Goal: Book appointment/travel/reservation

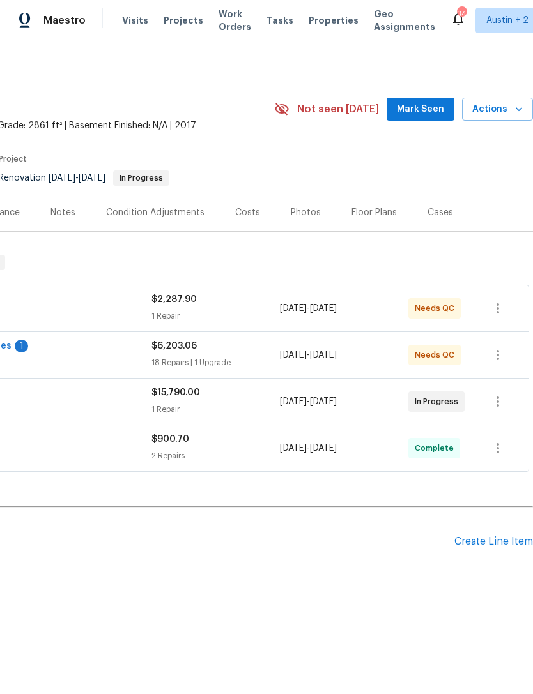
scroll to position [0, 189]
click at [510, 107] on span "Actions" at bounding box center [497, 110] width 50 height 16
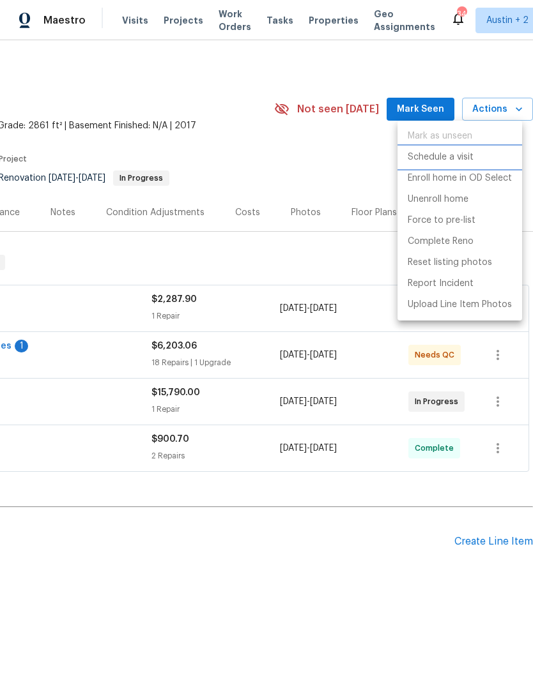
click at [460, 158] on p "Schedule a visit" at bounding box center [441, 157] width 66 height 13
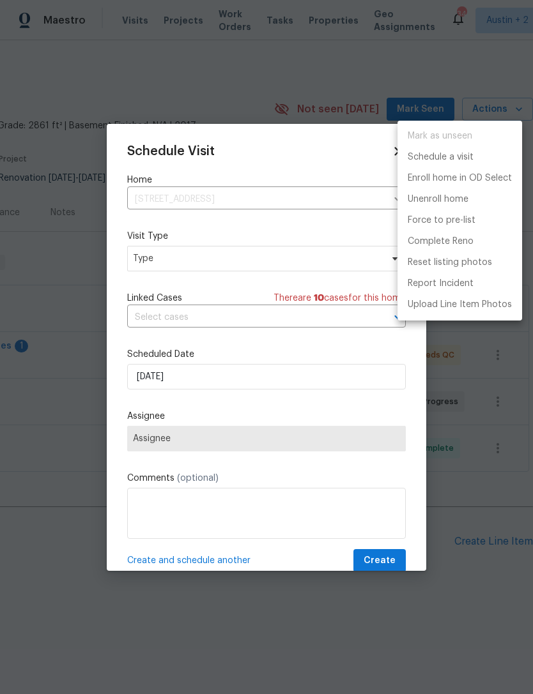
click at [291, 263] on div at bounding box center [266, 347] width 533 height 694
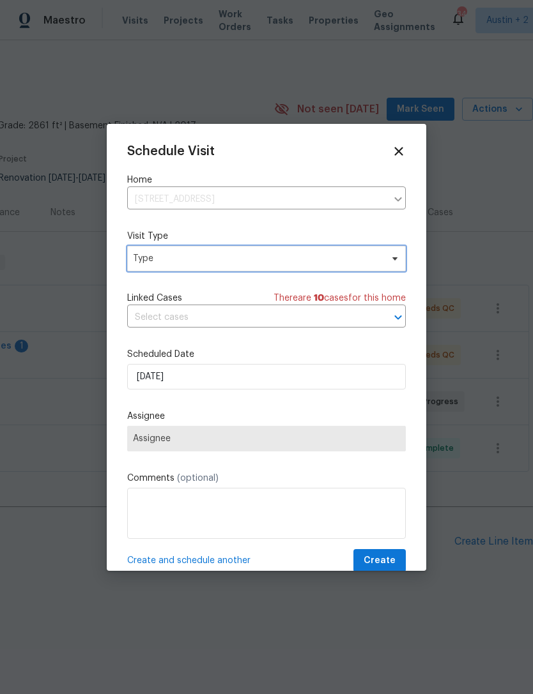
click at [307, 256] on span "Type" at bounding box center [257, 258] width 249 height 13
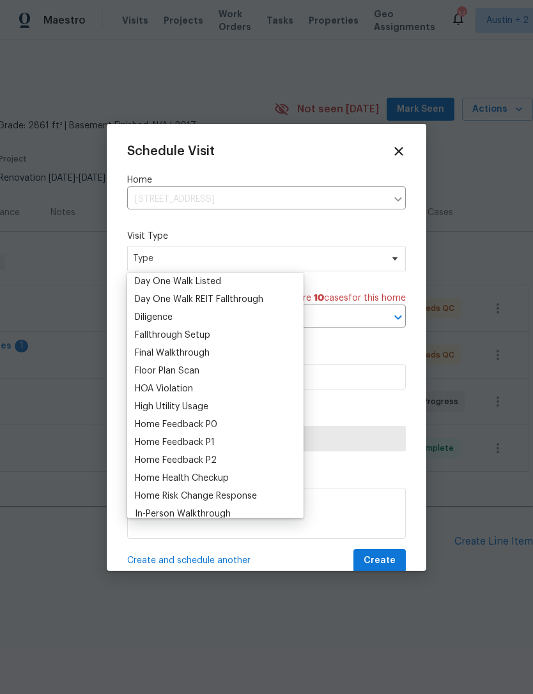
scroll to position [255, 0]
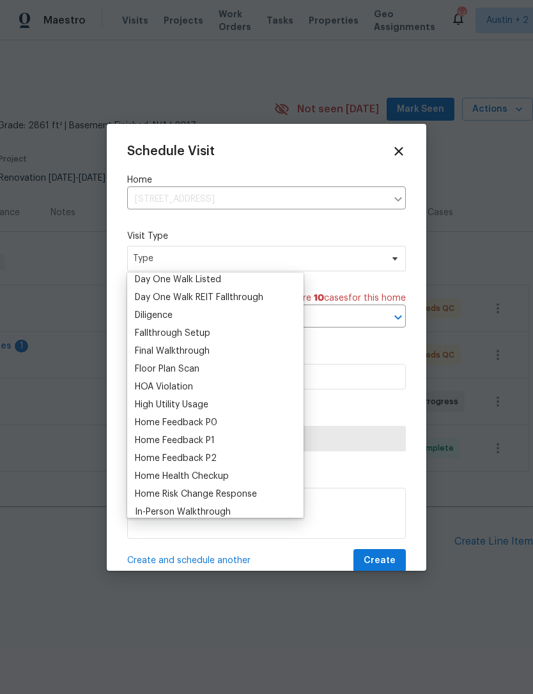
click at [247, 371] on div "Floor Plan Scan" at bounding box center [215, 369] width 169 height 18
click at [251, 372] on div "Floor Plan Scan" at bounding box center [215, 369] width 169 height 18
click at [251, 371] on div "Floor Plan Scan" at bounding box center [215, 369] width 169 height 18
click at [180, 368] on div "Floor Plan Scan" at bounding box center [167, 369] width 65 height 13
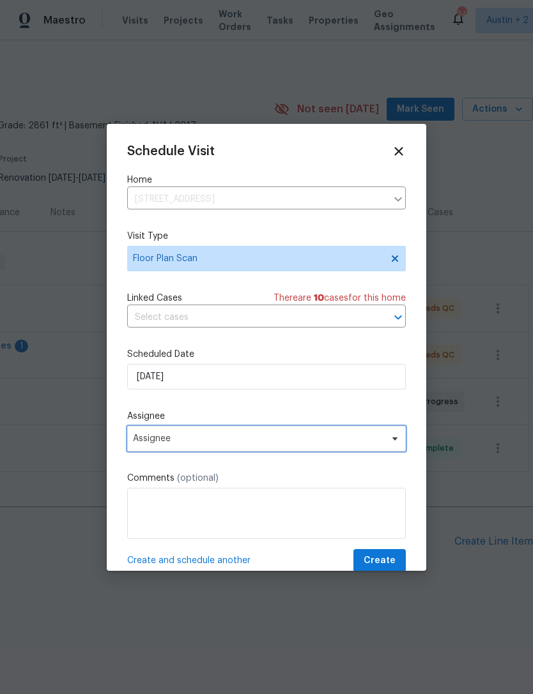
click at [370, 440] on span "Assignee" at bounding box center [258, 439] width 250 height 10
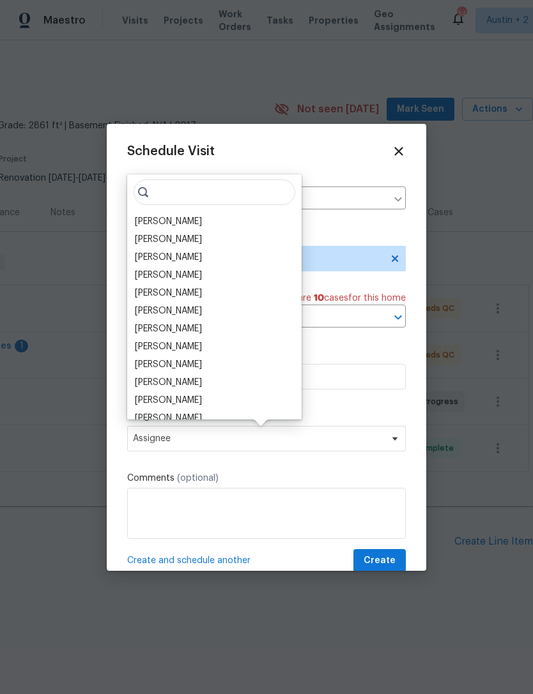
click at [151, 219] on div "[PERSON_NAME]" at bounding box center [168, 221] width 67 height 13
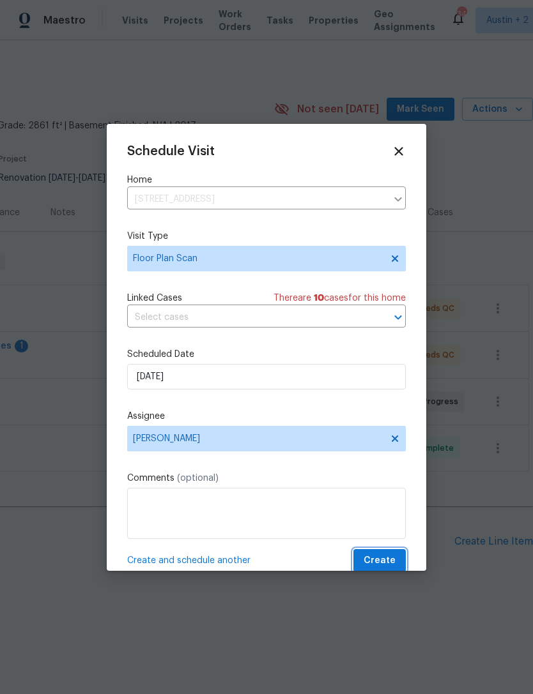
click at [394, 555] on button "Create" at bounding box center [379, 561] width 52 height 24
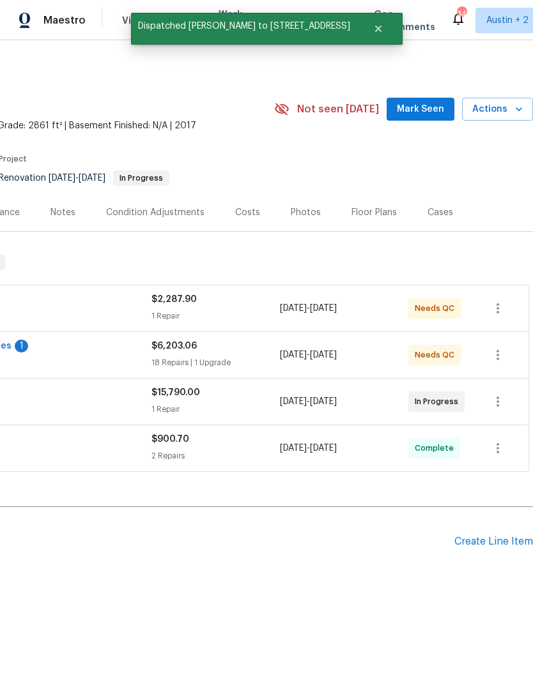
click at [371, 212] on div "Floor Plans" at bounding box center [373, 212] width 45 height 13
